Goal: Check status: Check status

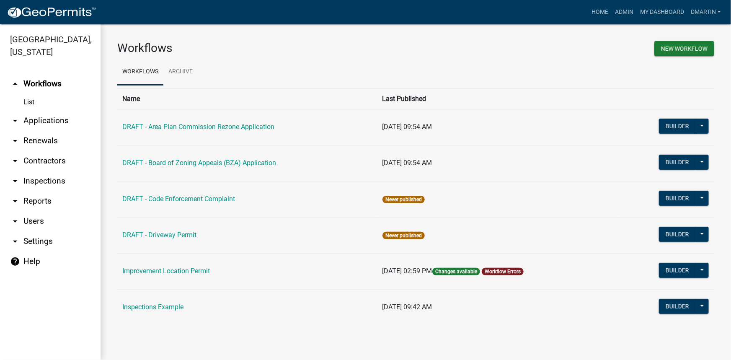
click at [30, 102] on link "List" at bounding box center [50, 102] width 100 height 17
click at [35, 120] on link "arrow_drop_down Applications" at bounding box center [50, 121] width 100 height 20
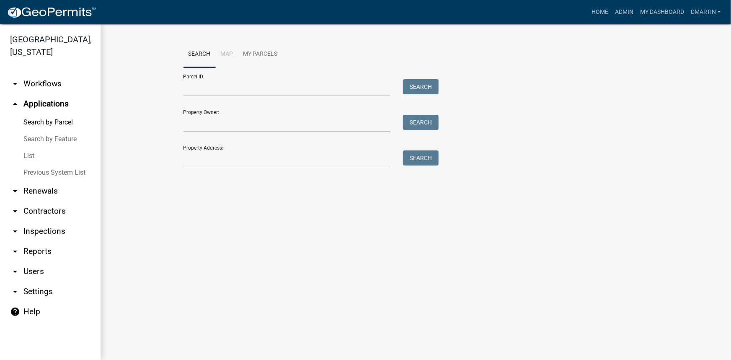
click at [28, 157] on link "List" at bounding box center [50, 155] width 100 height 17
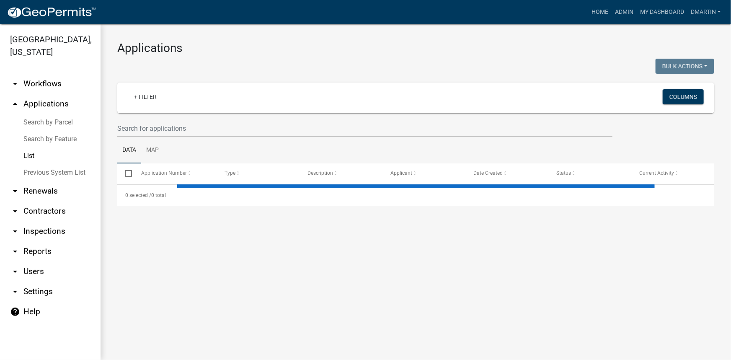
select select "3: 100"
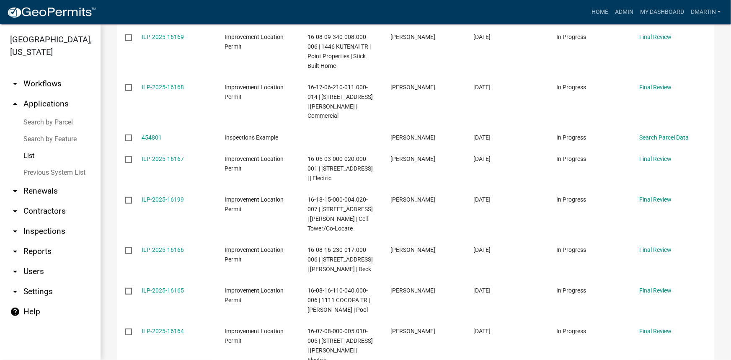
scroll to position [1826, 0]
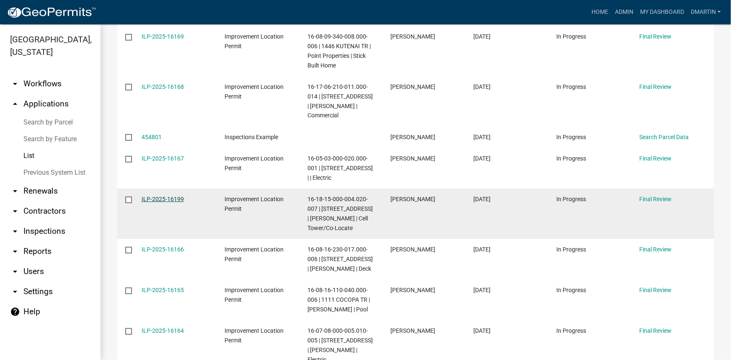
click at [159, 196] on link "ILP-2025-16199" at bounding box center [163, 199] width 42 height 7
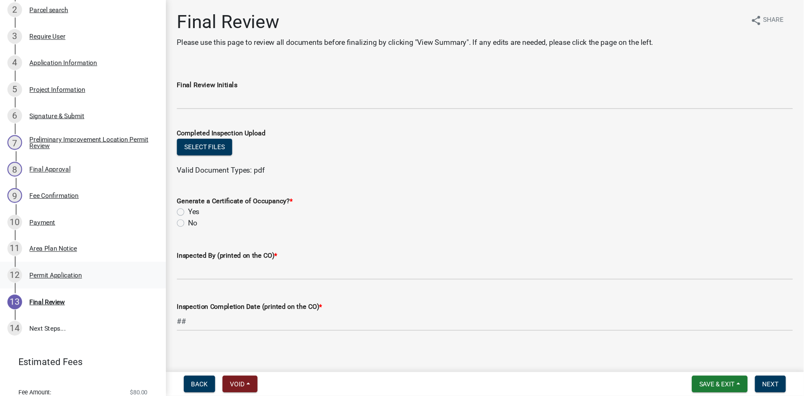
scroll to position [190, 0]
click at [46, 225] on div "Area Plan Notice" at bounding box center [48, 225] width 43 height 6
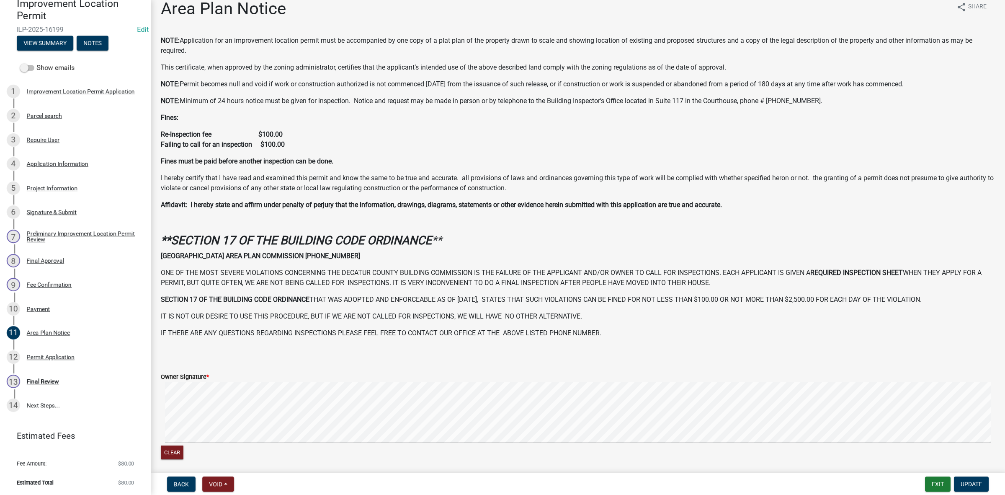
scroll to position [0, 0]
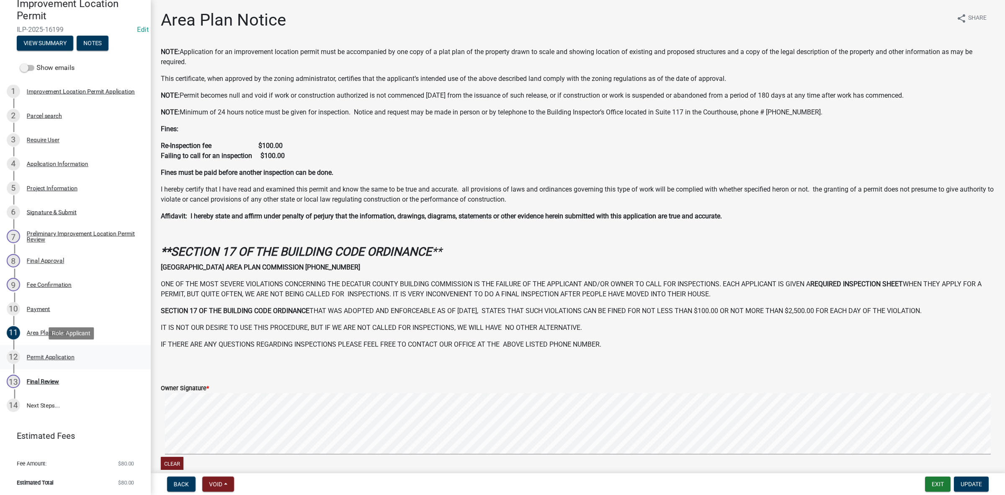
click at [45, 354] on div "Permit Application" at bounding box center [51, 357] width 48 height 6
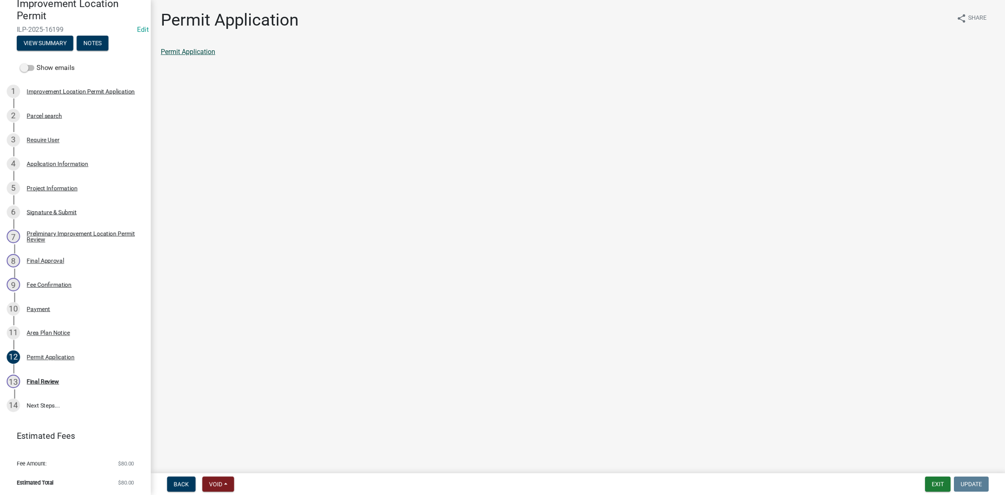
click at [193, 48] on link "Permit Application" at bounding box center [188, 52] width 54 height 8
click at [730, 359] on button "Exit" at bounding box center [938, 483] width 26 height 15
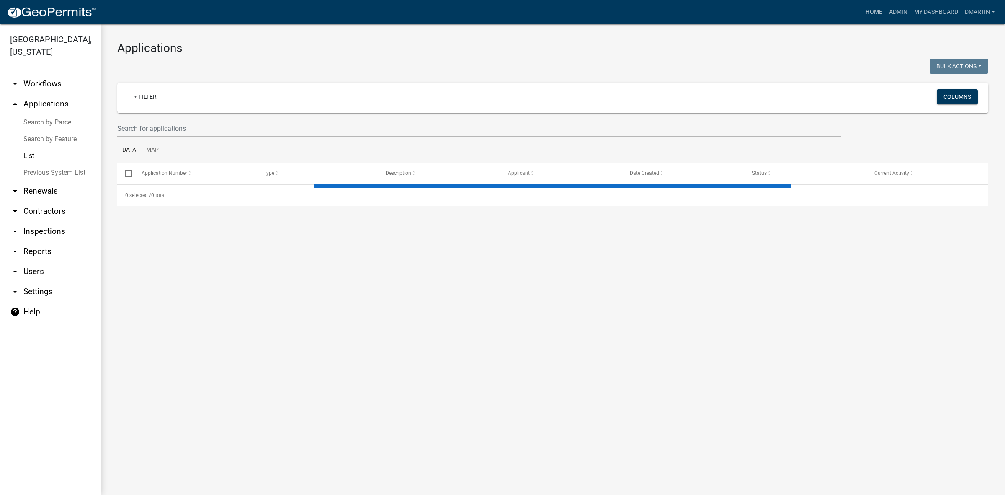
select select "3: 100"
